Goal: Task Accomplishment & Management: Use online tool/utility

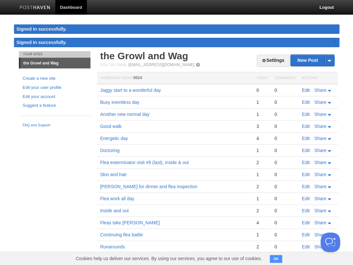
click at [305, 88] on link "Edit" at bounding box center [306, 90] width 8 height 5
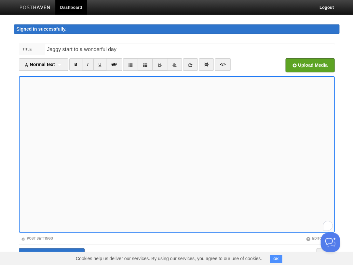
scroll to position [23, 0]
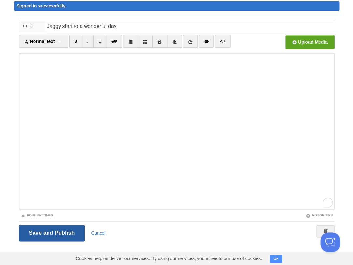
click at [58, 229] on input "Save and Publish" at bounding box center [52, 233] width 66 height 16
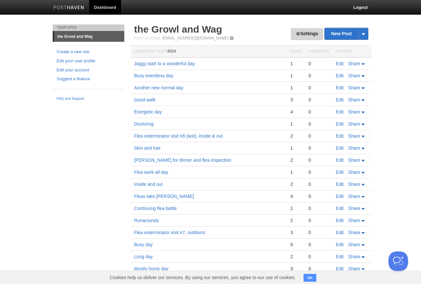
click at [310, 31] on link "Settings" at bounding box center [307, 34] width 32 height 12
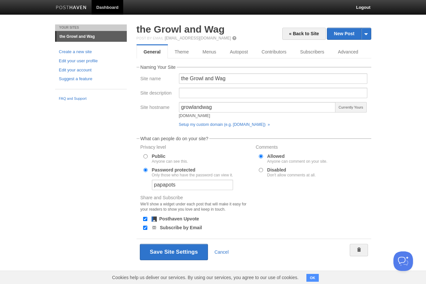
click at [106, 7] on link "Dashboard" at bounding box center [108, 7] width 32 height 15
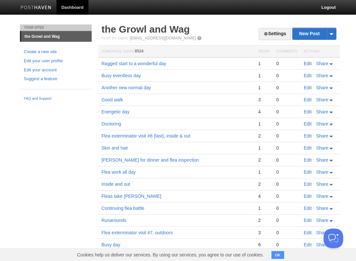
click at [307, 63] on link "Edit" at bounding box center [307, 63] width 8 height 5
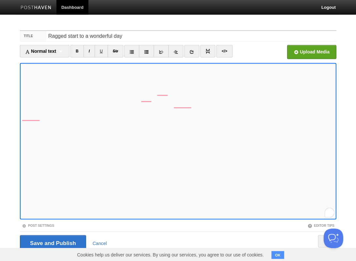
scroll to position [13, 0]
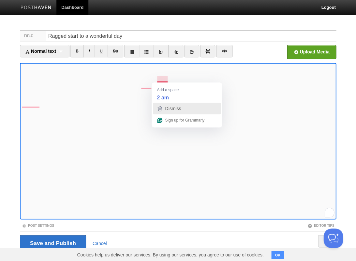
click at [177, 109] on span "Dismiss" at bounding box center [173, 108] width 16 height 5
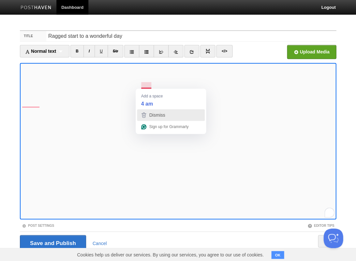
click at [161, 115] on span "Dismiss" at bounding box center [157, 114] width 16 height 5
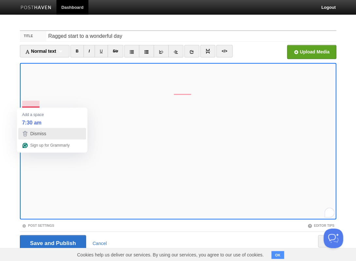
click at [34, 132] on span "Dismiss" at bounding box center [38, 133] width 16 height 5
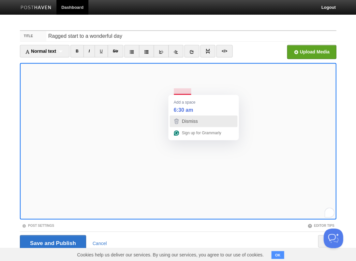
click at [185, 121] on span "Dismiss" at bounding box center [189, 121] width 16 height 5
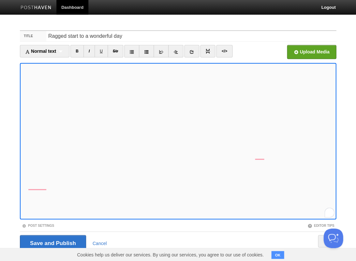
scroll to position [14, 0]
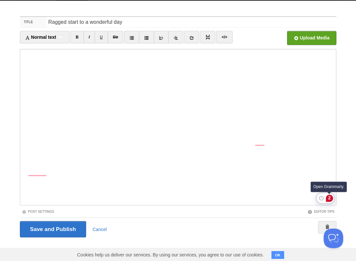
click at [330, 198] on div "2" at bounding box center [328, 197] width 7 height 7
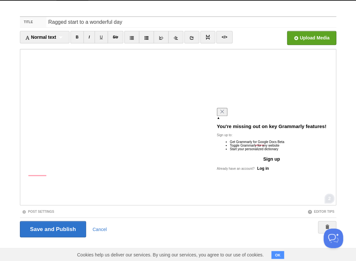
click at [271, 172] on button "Log in" at bounding box center [262, 168] width 17 height 8
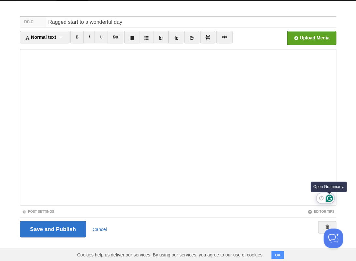
click at [328, 198] on icon "Open Grammarly. 0 Suggestions." at bounding box center [328, 197] width 7 height 7
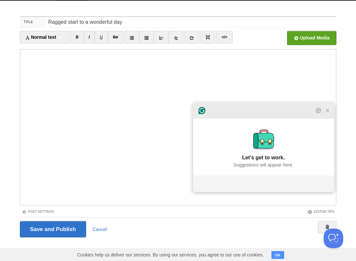
click at [328, 113] on icon "Close Grammarly Assistant" at bounding box center [326, 110] width 5 height 5
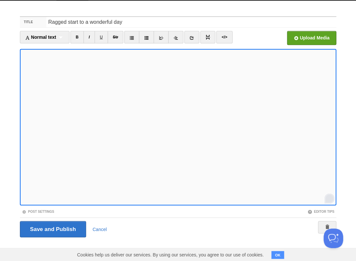
scroll to position [13, 0]
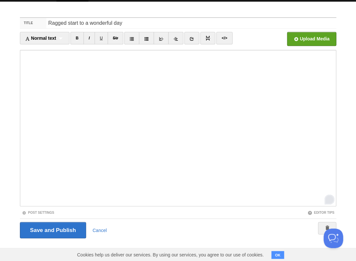
click at [148, 230] on div "Save and Publish Cancel" at bounding box center [178, 230] width 316 height 16
click at [138, 219] on div "Save and Publish Cancel" at bounding box center [178, 229] width 316 height 23
click at [178, 10] on body "Dashboard Logout Your Sites the Growl and Wag Create a new site Edit your user …" at bounding box center [178, 125] width 356 height 276
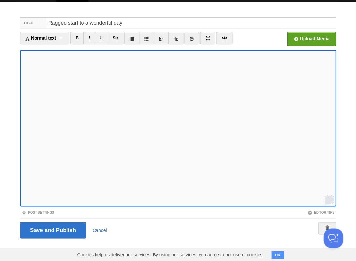
click at [279, 254] on button "OK" at bounding box center [277, 255] width 13 height 8
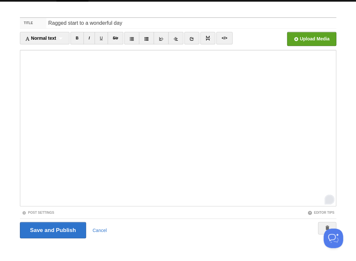
click at [145, 9] on body "Dashboard Logout Your Sites the Growl and Wag Create a new site Edit your user …" at bounding box center [178, 125] width 356 height 276
click at [67, 228] on input "Save and Publish" at bounding box center [53, 230] width 66 height 16
